Goal: Navigation & Orientation: Find specific page/section

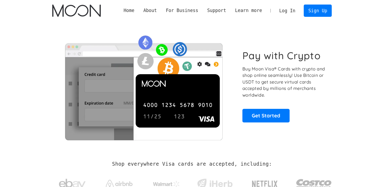
click at [285, 11] on link "Log In" at bounding box center [287, 11] width 25 height 12
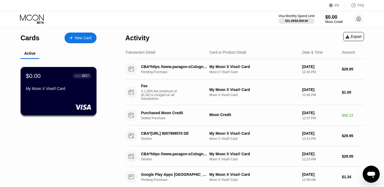
click at [69, 100] on div "$0.00 ● ● ● ● 3817 My Moon X Visa® Card" at bounding box center [59, 91] width 76 height 48
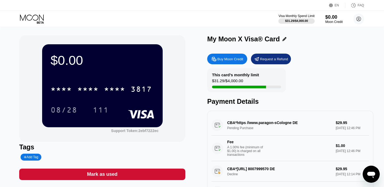
click at [112, 54] on div "$0.00" at bounding box center [103, 60] width 104 height 15
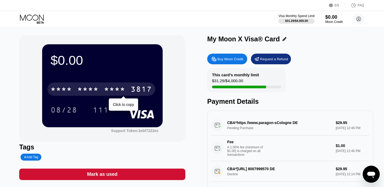
click at [108, 88] on div "* * * *" at bounding box center [114, 90] width 21 height 9
